Goal: Navigation & Orientation: Find specific page/section

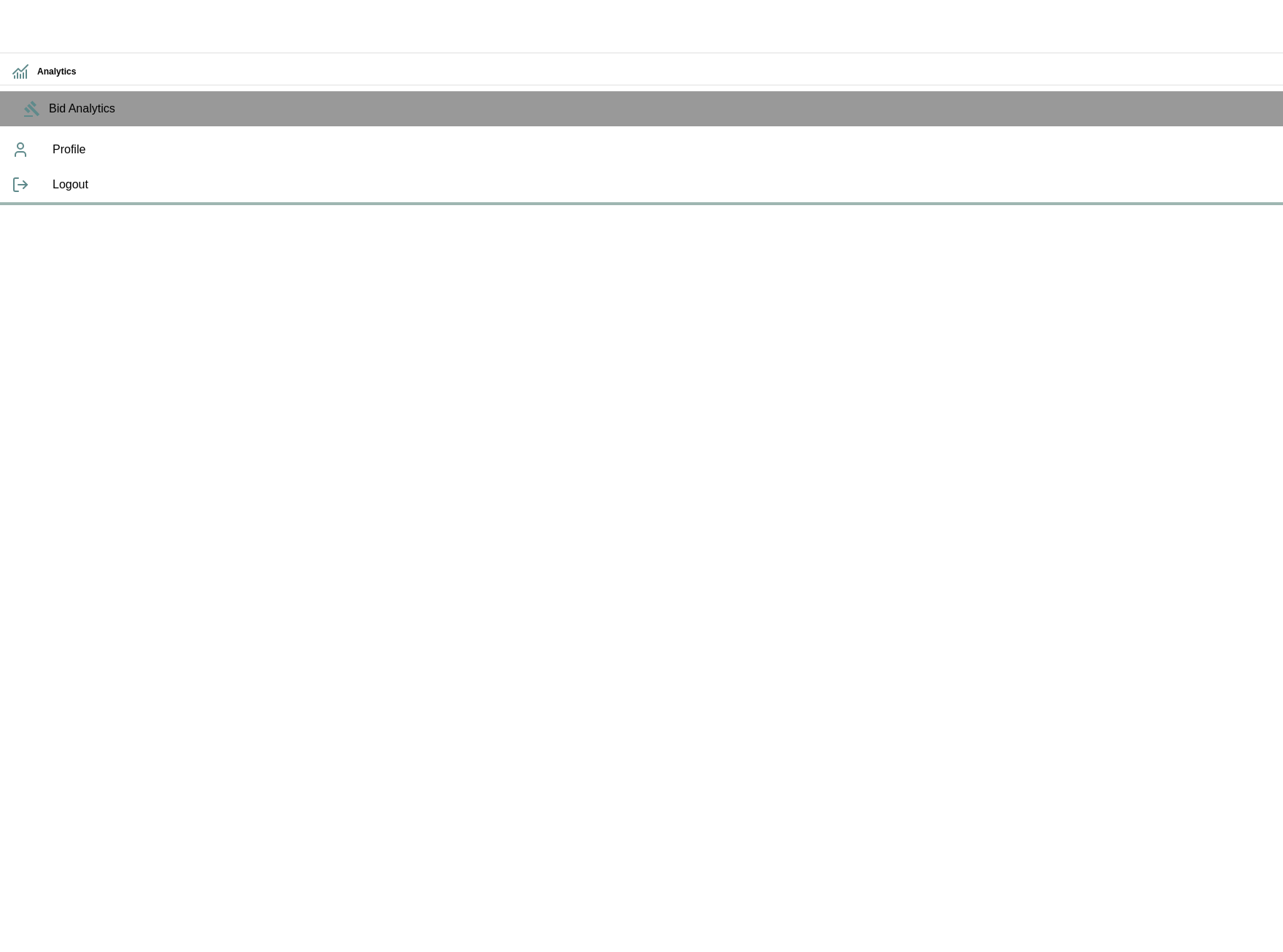
click at [1064, 205] on div "Analytics Bid Analytics Profile Logout" at bounding box center [642, 102] width 1283 height 205
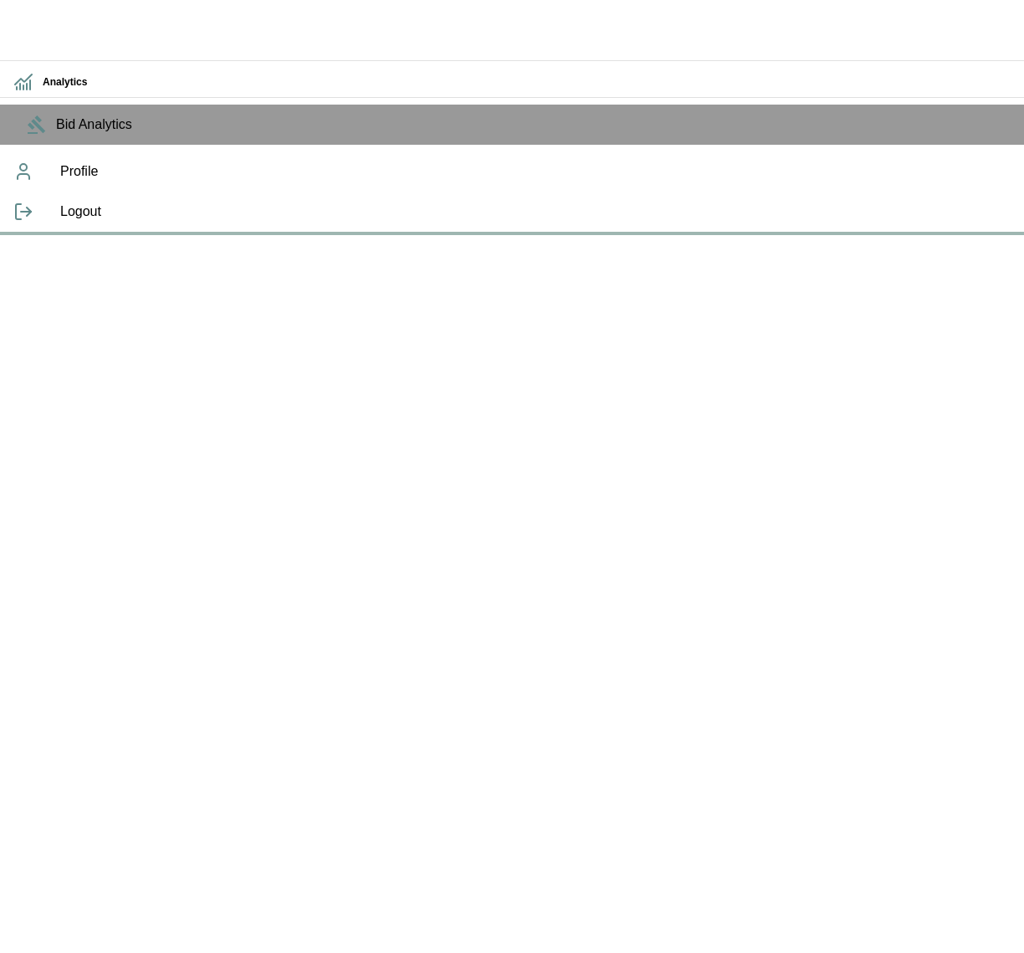
click at [573, 235] on div "Analytics Bid Analytics Profile Logout" at bounding box center [512, 117] width 1024 height 235
click at [574, 235] on div "Analytics Bid Analytics Profile Logout" at bounding box center [512, 117] width 1024 height 235
click at [681, 235] on div "Analytics Bid Analytics Profile Logout" at bounding box center [512, 117] width 1024 height 235
